Goal: Transaction & Acquisition: Purchase product/service

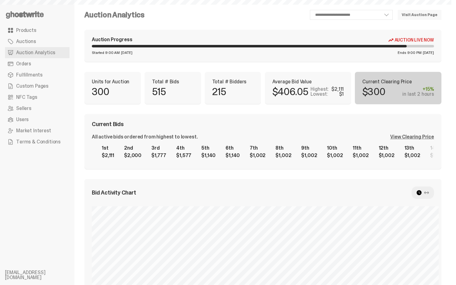
select select "**"
click at [186, 69] on div "**********" at bounding box center [262, 247] width 357 height 475
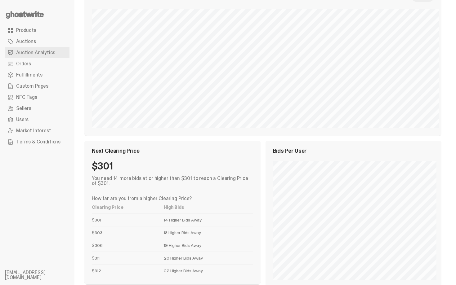
scroll to position [197, 0]
drag, startPoint x: 456, startPoint y: 158, endPoint x: 438, endPoint y: -11, distance: 169.8
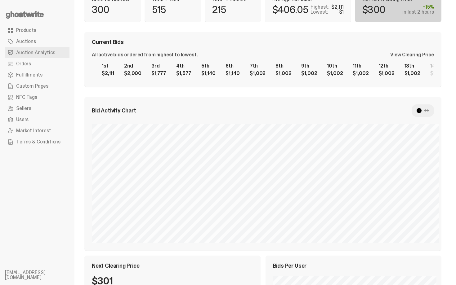
scroll to position [0, 0]
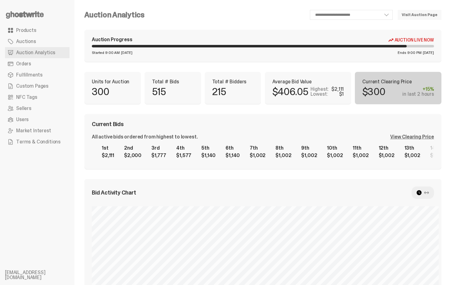
drag, startPoint x: 456, startPoint y: 152, endPoint x: 456, endPoint y: 5, distance: 147.7
click at [451, 7] on html "**********" at bounding box center [225, 142] width 451 height 285
click at [396, 139] on div "View Clearing Price" at bounding box center [412, 137] width 44 height 5
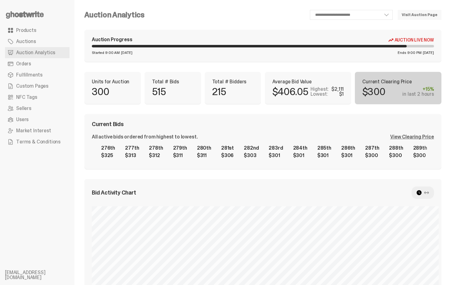
click at [371, 162] on div "1st $2,111 2nd $2,000 3rd $1,777 4th $1,577 5th $1,140 6th $1,140 7th $1,002 8t…" at bounding box center [263, 152] width 342 height 20
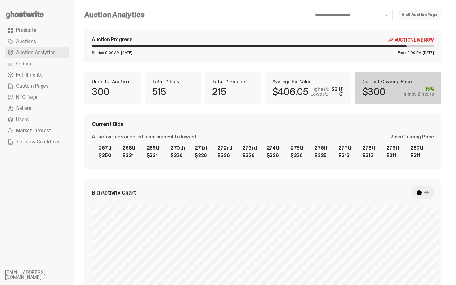
click at [330, 162] on div "1st $2,111 2nd $2,000 3rd $1,777 4th $1,577 5th $1,140 6th $1,140 7th $1,002 8t…" at bounding box center [263, 152] width 342 height 20
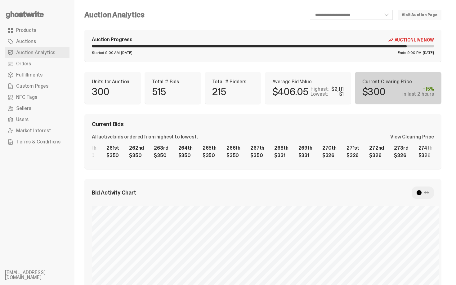
click at [302, 153] on div "1st $2,111 2nd $2,000 3rd $1,777 4th $1,577 5th $1,140 6th $1,140 7th $1,002 8t…" at bounding box center [263, 152] width 342 height 20
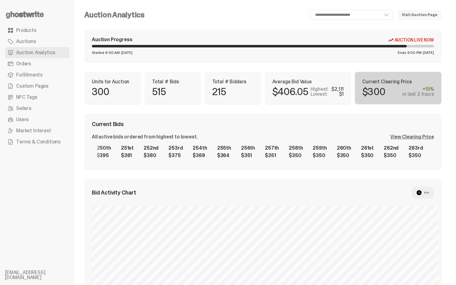
click at [325, 154] on div "1st $2,111 2nd $2,000 3rd $1,777 4th $1,577 5th $1,140 6th $1,140 7th $1,002 8t…" at bounding box center [263, 152] width 342 height 20
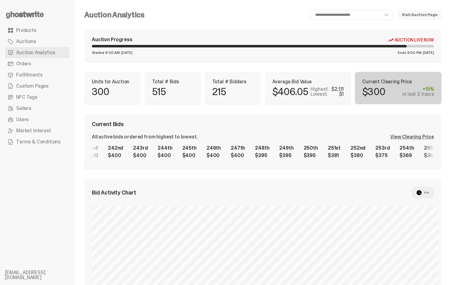
click at [319, 159] on div "1st $2,111 2nd $2,000 3rd $1,777 4th $1,577 5th $1,140 6th $1,140 7th $1,002 8t…" at bounding box center [263, 152] width 342 height 20
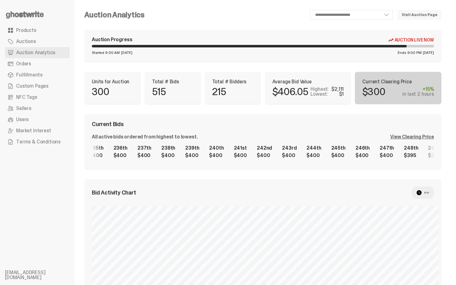
click at [299, 156] on div "1st $2,111 2nd $2,000 3rd $1,777 4th $1,577 5th $1,140 6th $1,140 7th $1,002 8t…" at bounding box center [263, 152] width 342 height 20
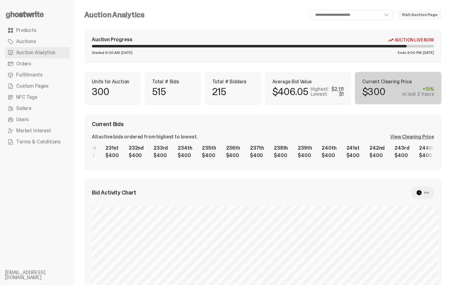
click at [312, 153] on div "1st $2,111 2nd $2,000 3rd $1,777 4th $1,577 5th $1,140 6th $1,140 7th $1,002 8t…" at bounding box center [263, 152] width 342 height 20
click at [380, 158] on div "1st $2,111 2nd $2,000 3rd $1,777 4th $1,577 5th $1,140 6th $1,140 7th $1,002 8t…" at bounding box center [263, 152] width 342 height 20
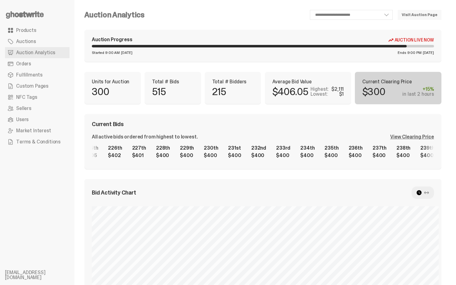
drag, startPoint x: 260, startPoint y: 163, endPoint x: 351, endPoint y: 156, distance: 91.2
click at [351, 157] on div "Current Bids All active bids ordered from highest to lowest. View Clearing Pric…" at bounding box center [262, 141] width 357 height 55
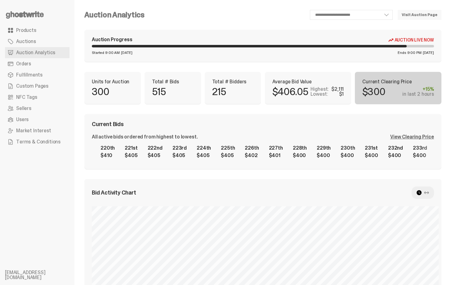
click at [432, 155] on div "1st $2,111 2nd $2,000 3rd $1,777 4th $1,577 5th $1,140 6th $1,140 7th $1,002 8t…" at bounding box center [263, 152] width 342 height 20
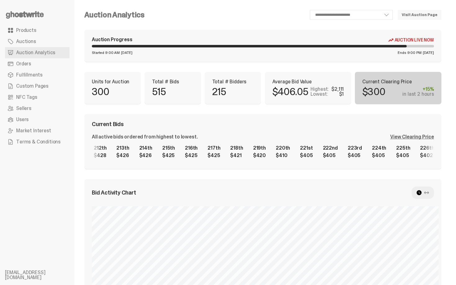
click at [299, 147] on div "1st $2,111 2nd $2,000 3rd $1,777 4th $1,577 5th $1,140 6th $1,140 7th $1,002 8t…" at bounding box center [263, 152] width 342 height 20
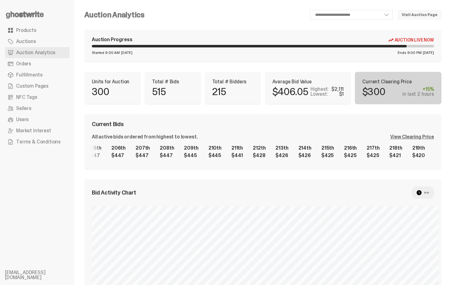
scroll to position [0, 4755]
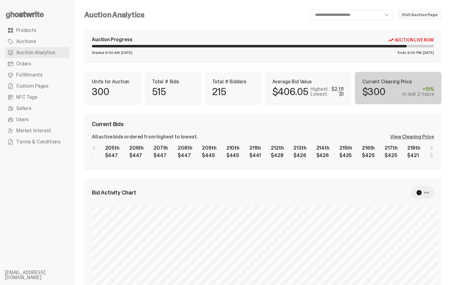
click at [321, 155] on div "1st $2,111 2nd $2,000 3rd $1,777 4th $1,577 5th $1,140 6th $1,140 7th $1,002 8t…" at bounding box center [263, 152] width 342 height 20
click at [279, 132] on div "Current Bids All active bids ordered from highest to lowest. View Clearing Pric…" at bounding box center [262, 141] width 357 height 55
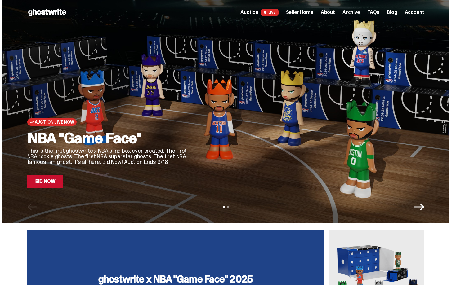
click at [43, 182] on link "Bid Now" at bounding box center [45, 182] width 36 height 14
